Goal: Information Seeking & Learning: Find specific fact

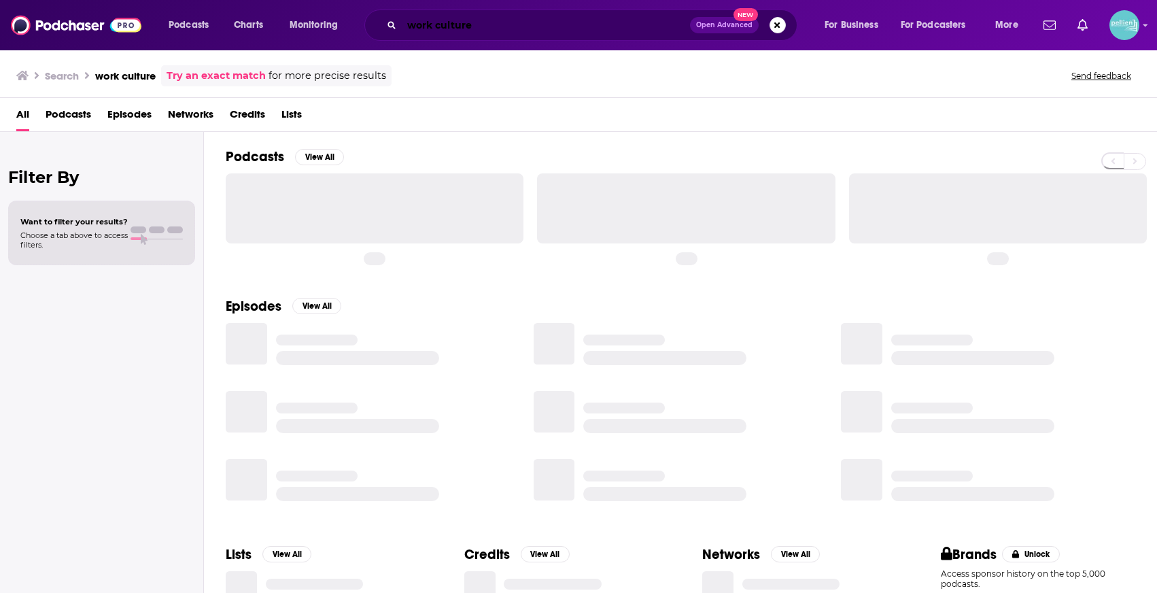
click at [627, 22] on input "work culture" at bounding box center [546, 25] width 288 height 22
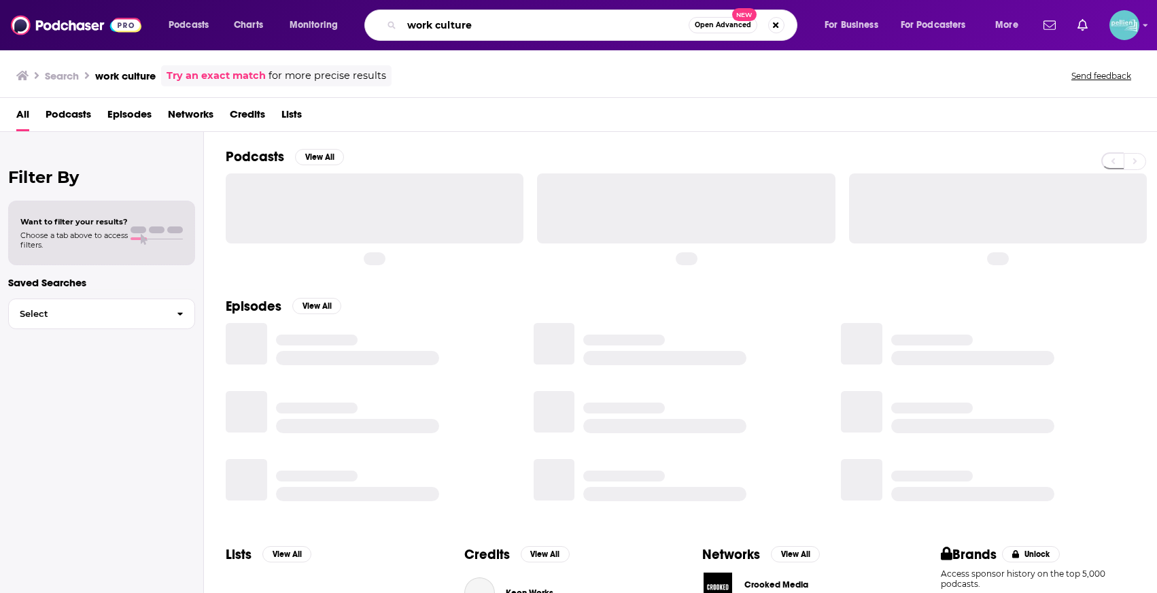
click at [627, 22] on input "work culture" at bounding box center [545, 25] width 287 height 22
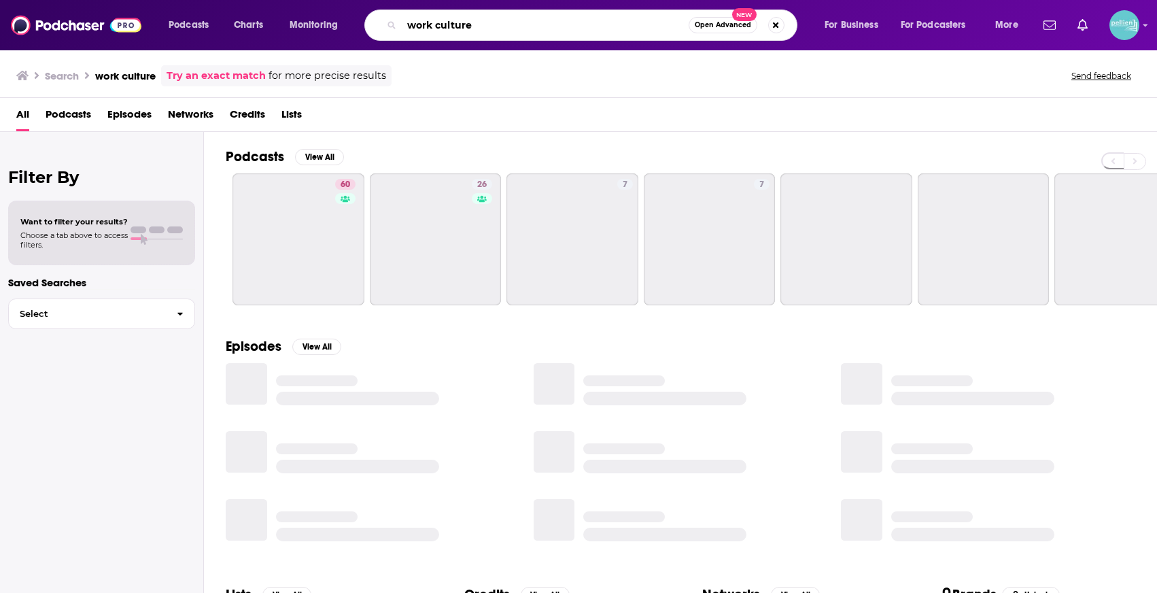
type input "a"
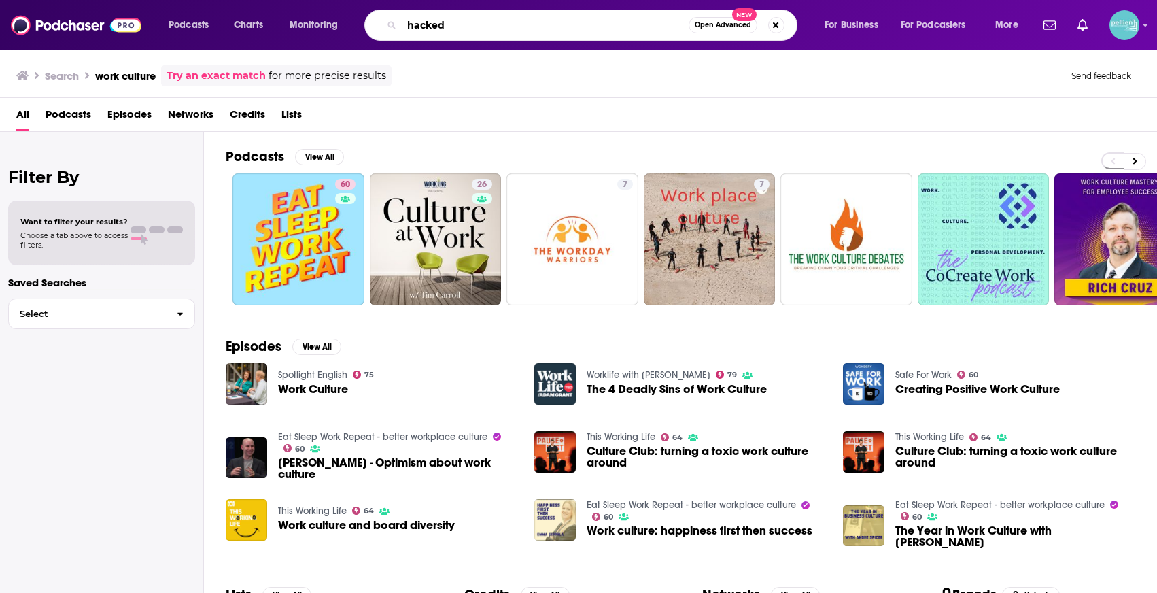
type input "hacked"
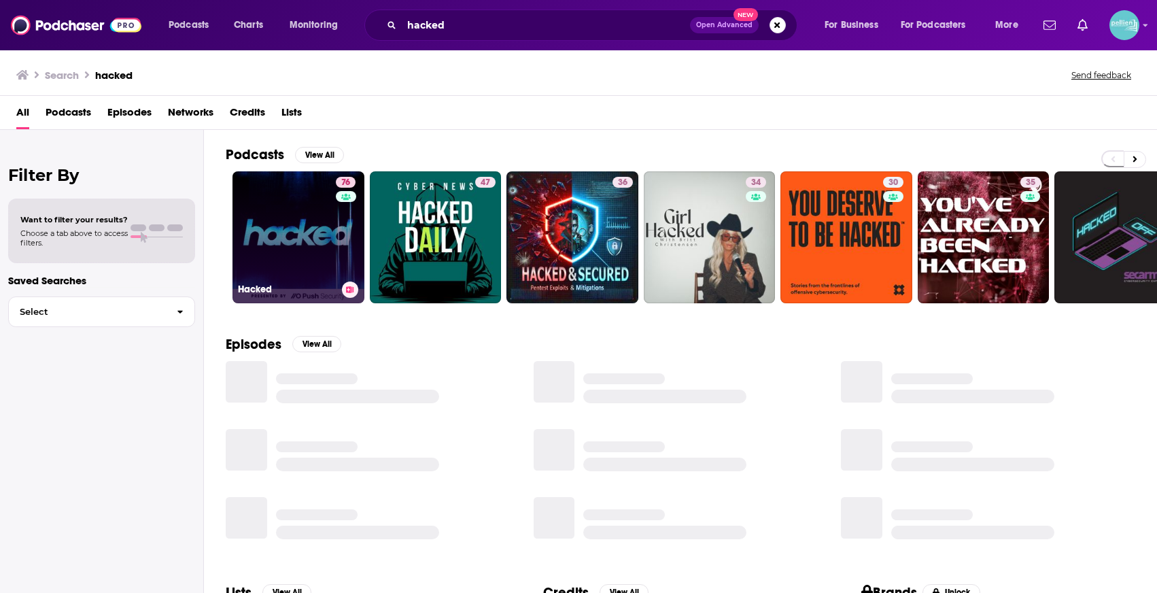
click at [340, 256] on div "76" at bounding box center [347, 229] width 23 height 105
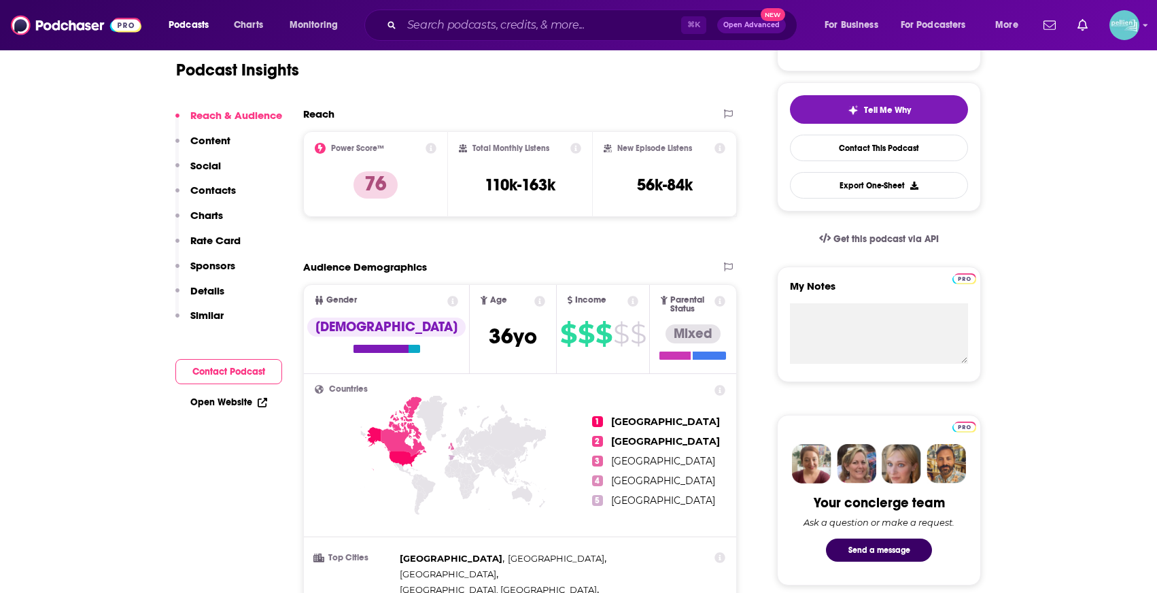
scroll to position [193, 0]
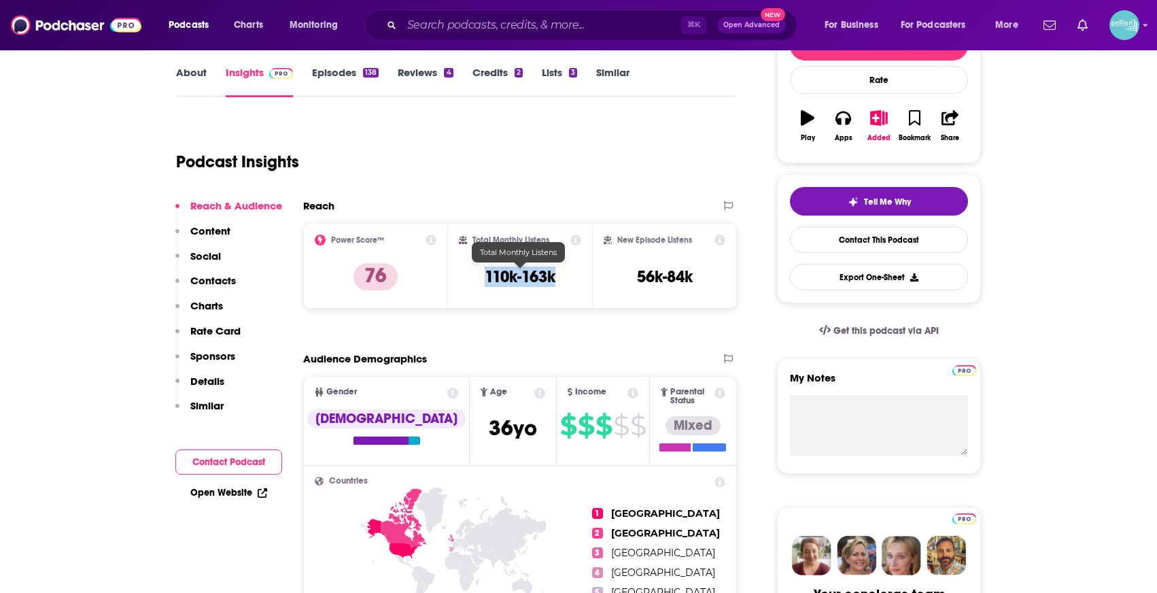
drag, startPoint x: 561, startPoint y: 282, endPoint x: 475, endPoint y: 279, distance: 85.7
click at [475, 279] on div "Total Monthly Listens 110k-163k" at bounding box center [520, 265] width 123 height 63
copy h3 "110k-163k"
